Goal: Information Seeking & Learning: Learn about a topic

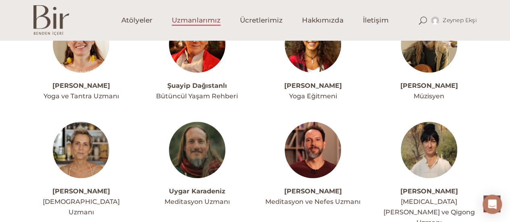
scroll to position [2017, 0]
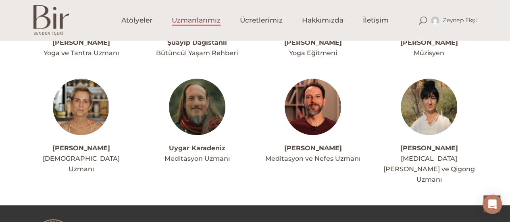
click at [85, 79] on img at bounding box center [81, 107] width 56 height 56
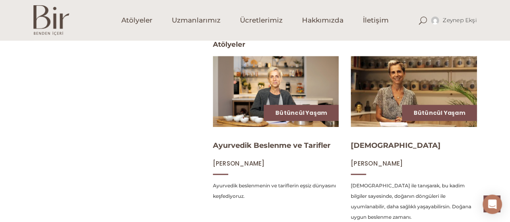
scroll to position [323, 0]
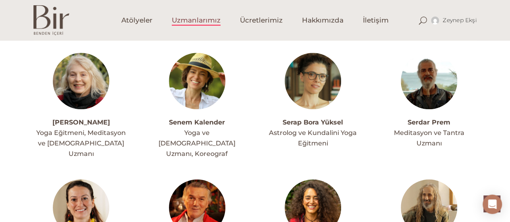
scroll to position [1775, 0]
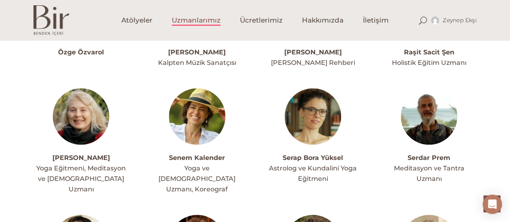
click at [89, 117] on img at bounding box center [81, 116] width 56 height 56
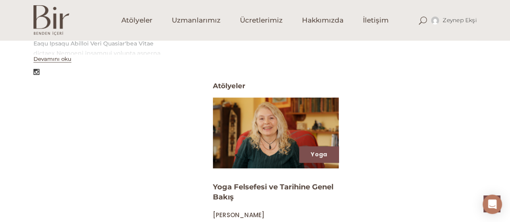
scroll to position [319, 0]
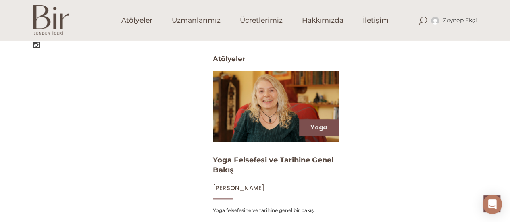
click at [261, 113] on img at bounding box center [276, 105] width 130 height 73
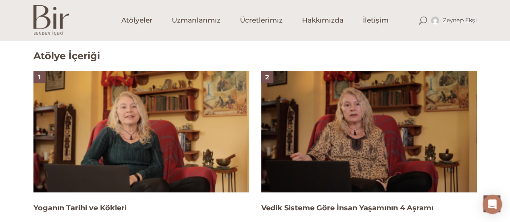
scroll to position [484, 0]
click at [130, 112] on img at bounding box center [141, 131] width 216 height 121
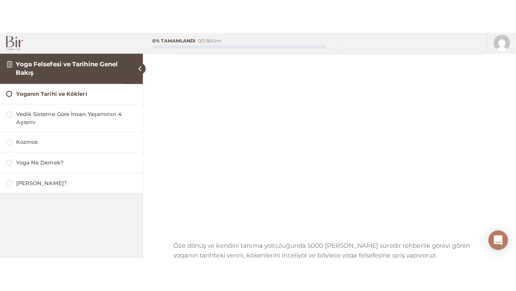
scroll to position [81, 0]
